Goal: Task Accomplishment & Management: Complete application form

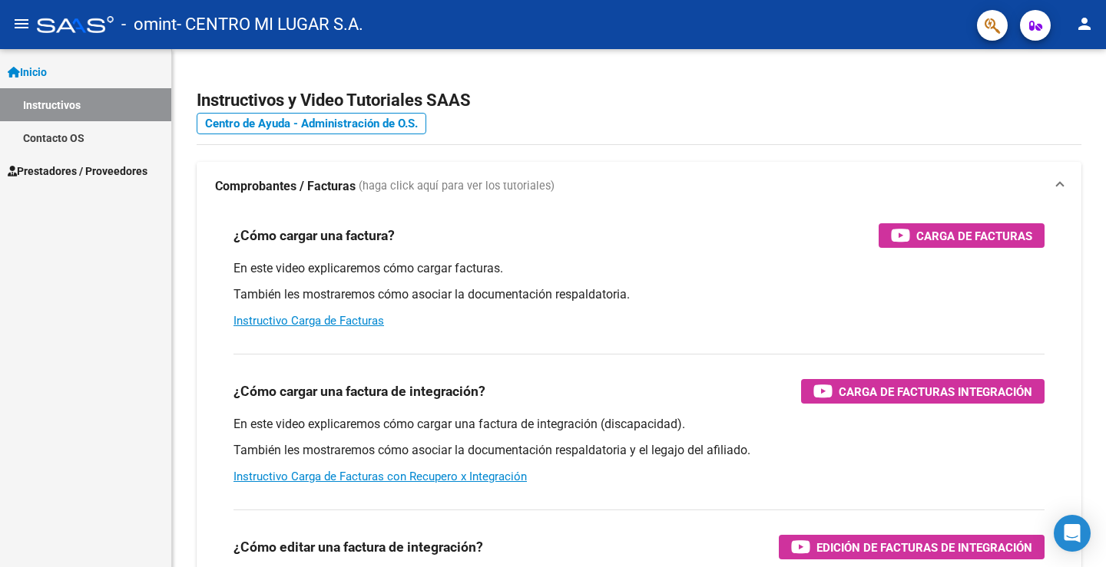
click at [74, 166] on span "Prestadores / Proveedores" at bounding box center [78, 171] width 140 height 17
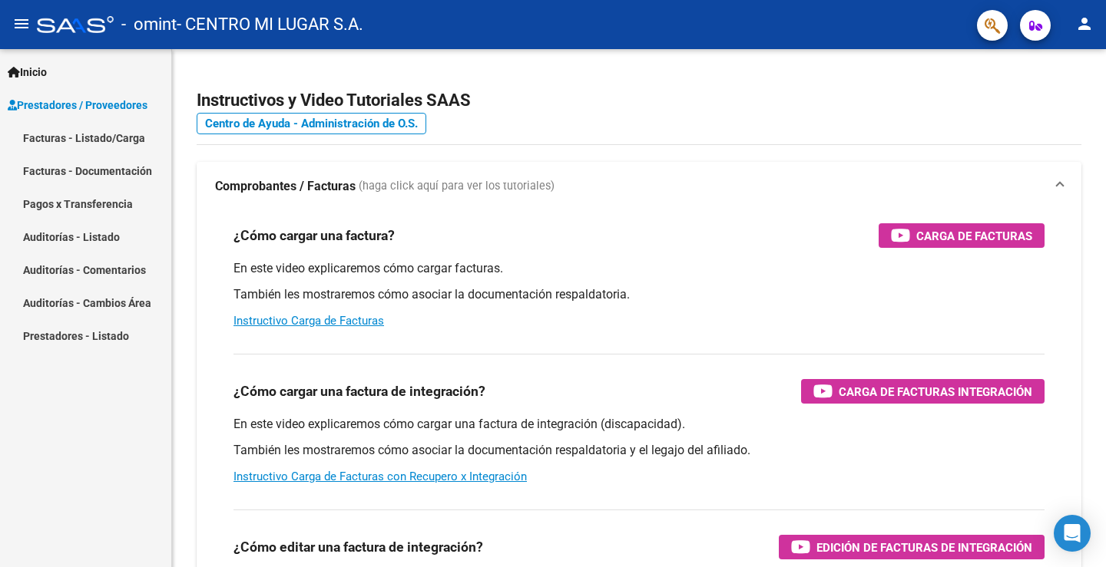
click at [90, 138] on link "Facturas - Listado/Carga" at bounding box center [85, 137] width 171 height 33
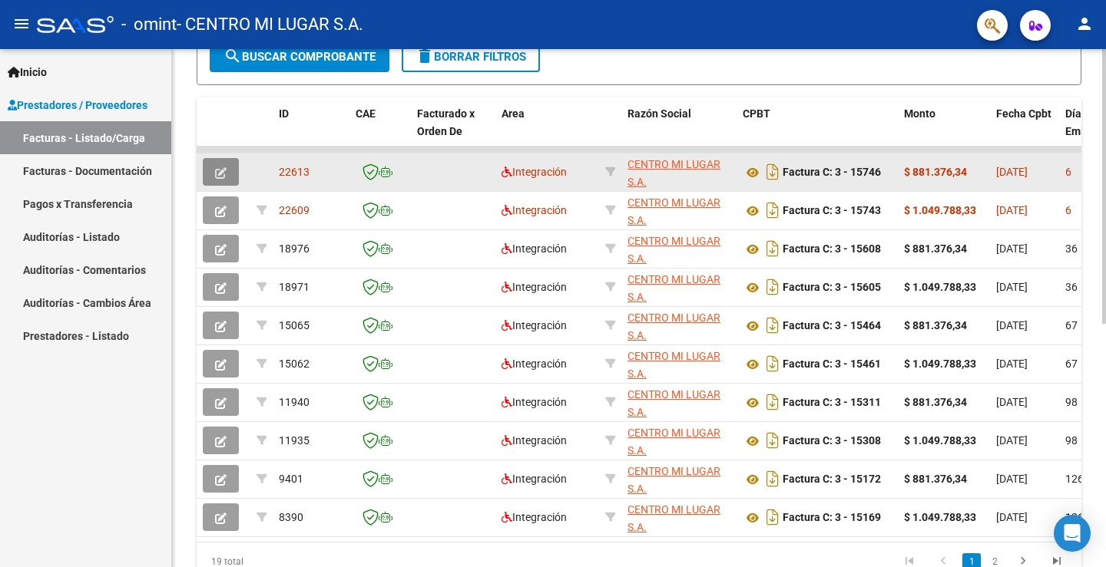
click at [224, 174] on icon "button" at bounding box center [221, 173] width 12 height 12
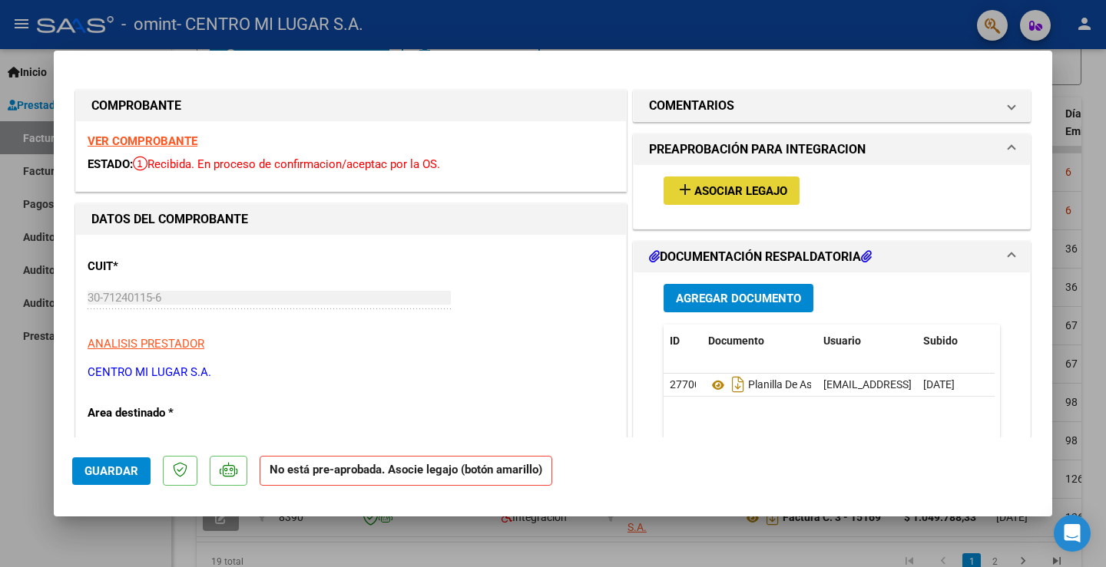
click at [709, 184] on span "Asociar Legajo" at bounding box center [740, 191] width 93 height 14
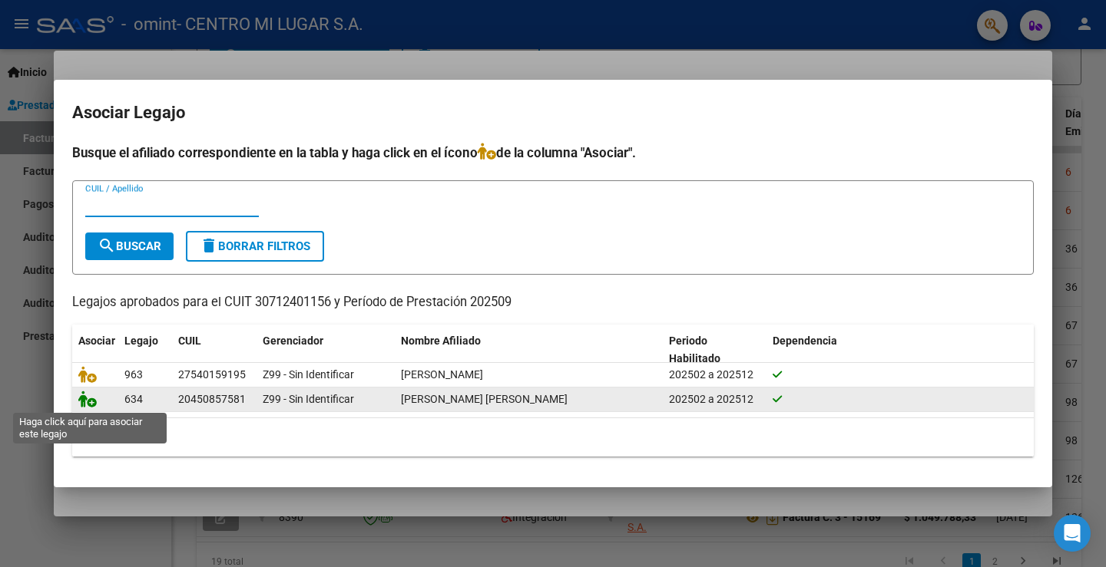
click at [86, 402] on icon at bounding box center [87, 399] width 18 height 17
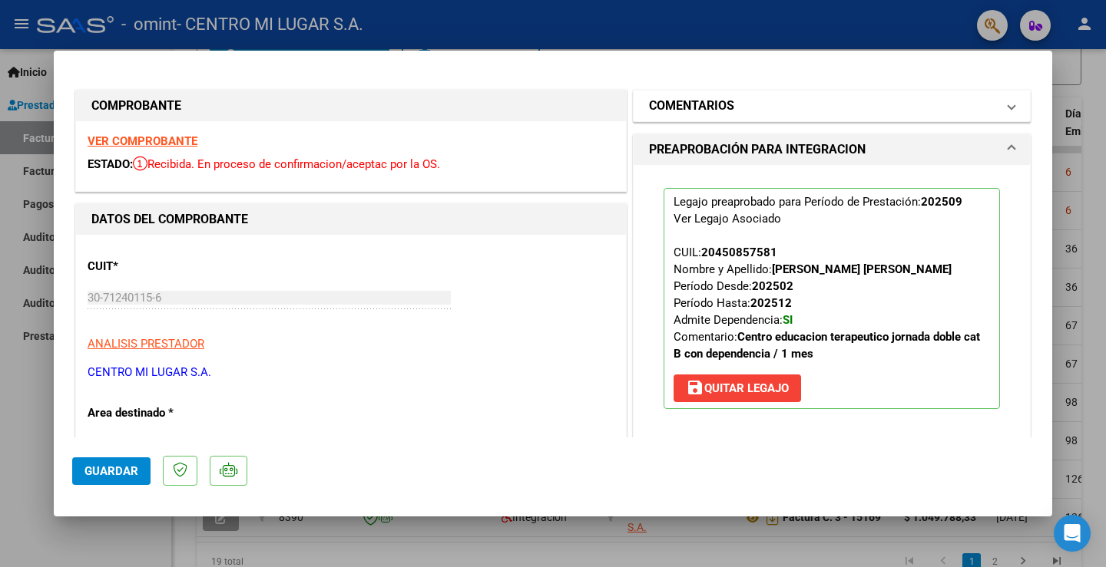
click at [884, 106] on mat-panel-title "COMENTARIOS" at bounding box center [822, 106] width 347 height 18
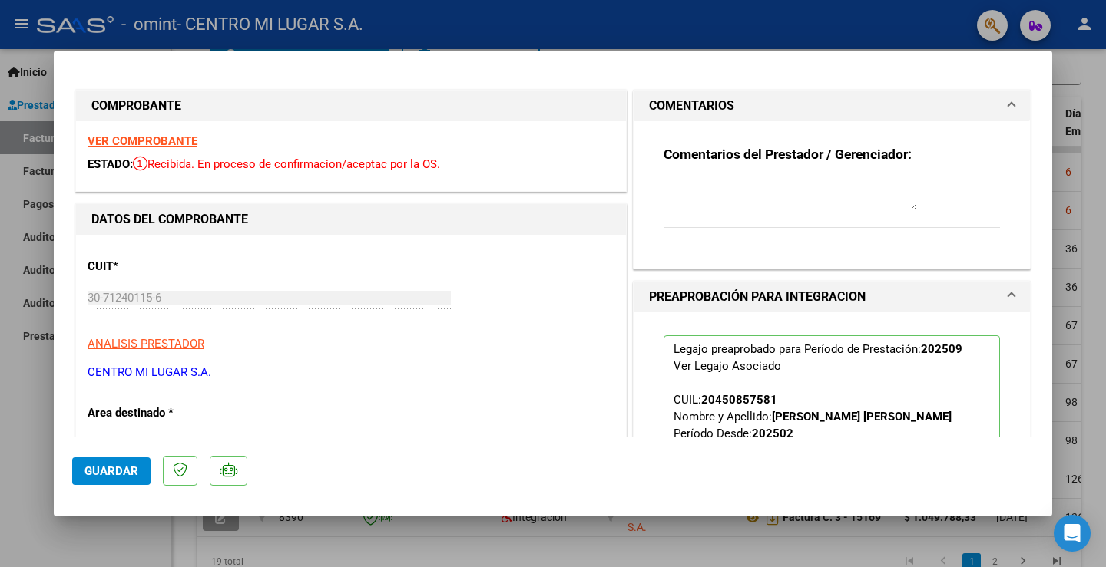
click at [884, 106] on mat-panel-title "COMENTARIOS" at bounding box center [822, 106] width 347 height 18
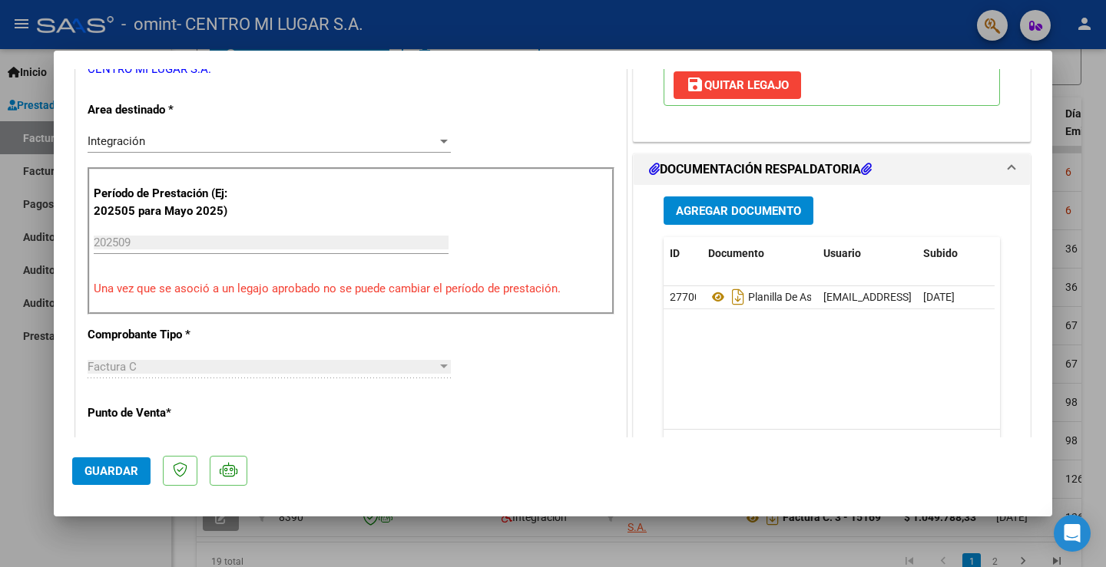
scroll to position [307, 0]
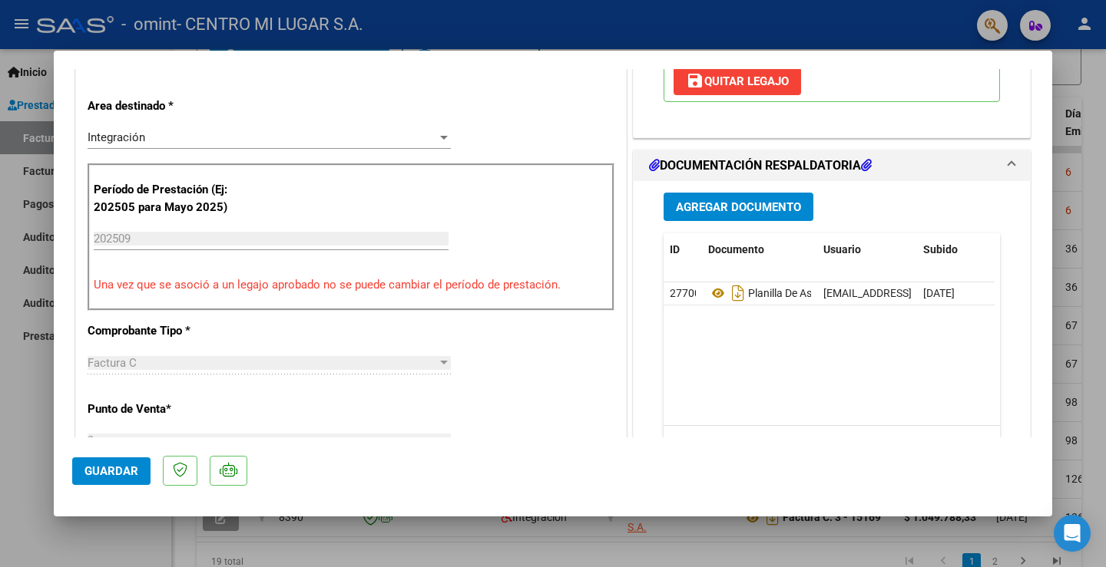
click at [121, 462] on button "Guardar" at bounding box center [111, 472] width 78 height 28
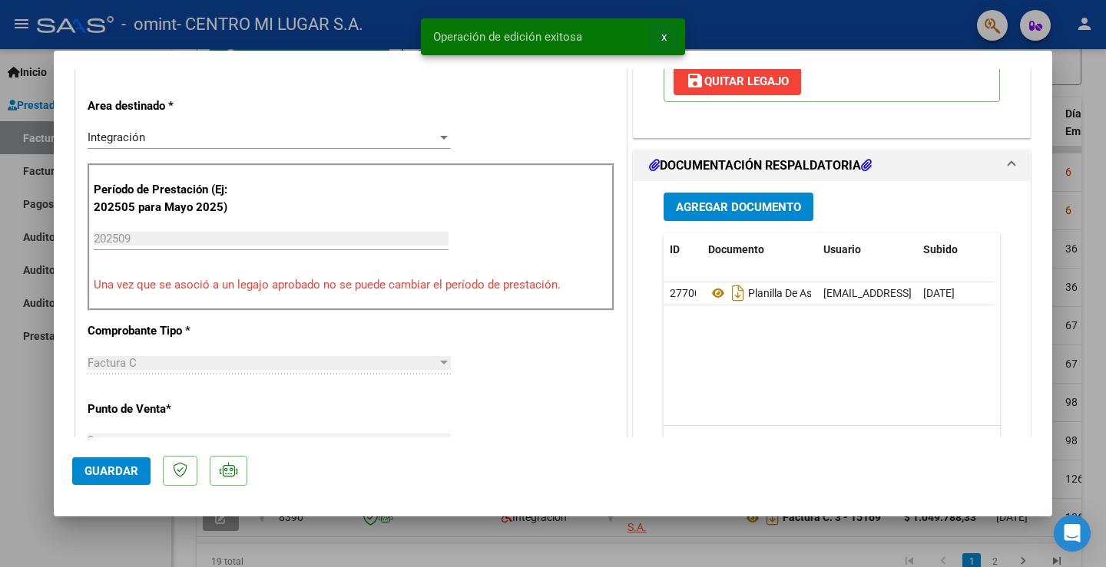
click at [666, 35] on span "x" at bounding box center [663, 37] width 5 height 14
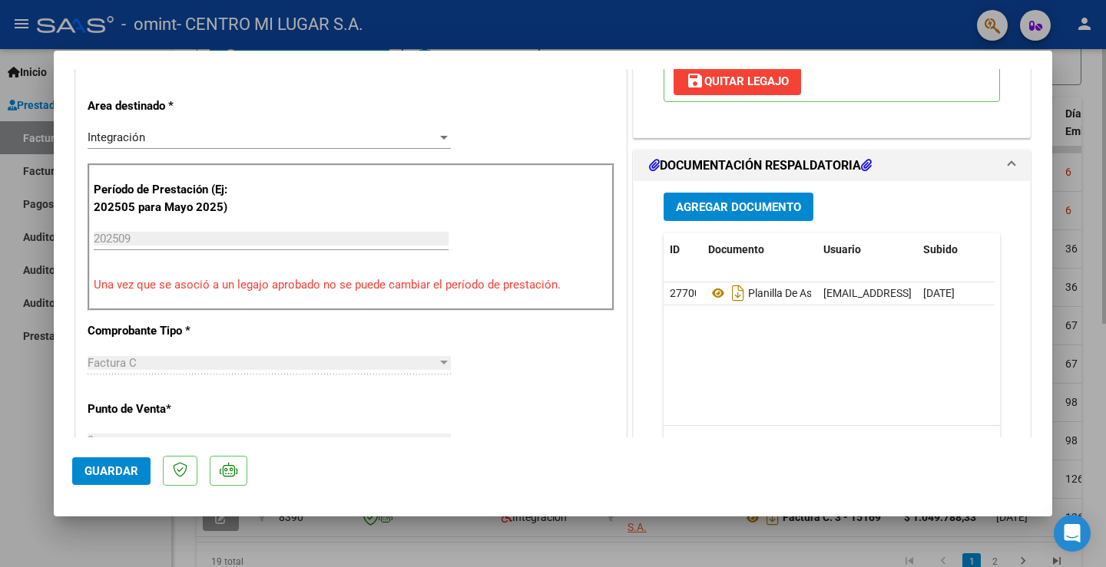
click at [349, 550] on div at bounding box center [553, 283] width 1106 height 567
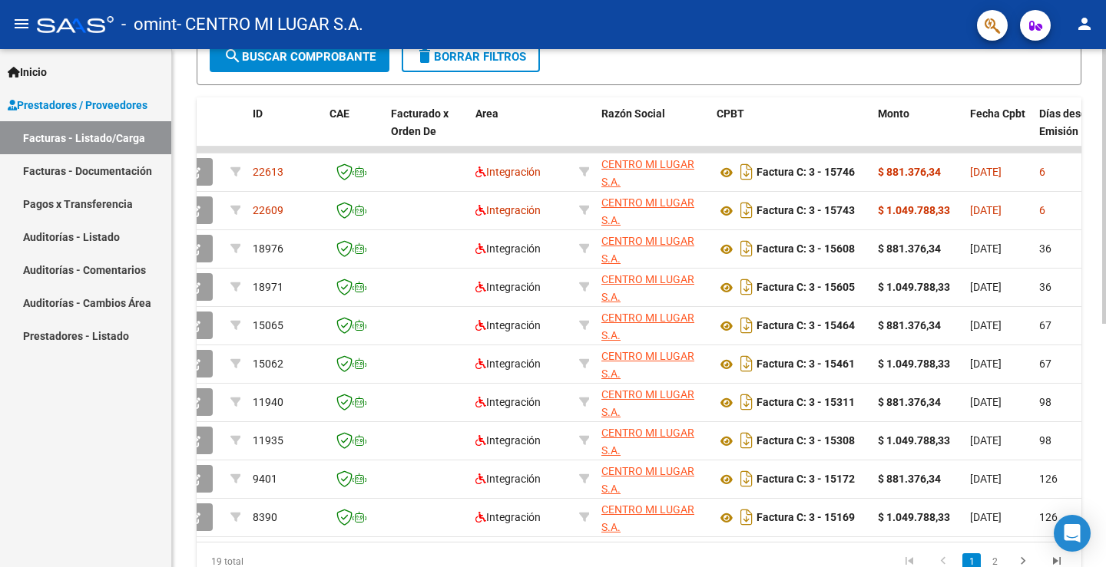
scroll to position [0, 0]
